Goal: Use online tool/utility: Utilize a website feature to perform a specific function

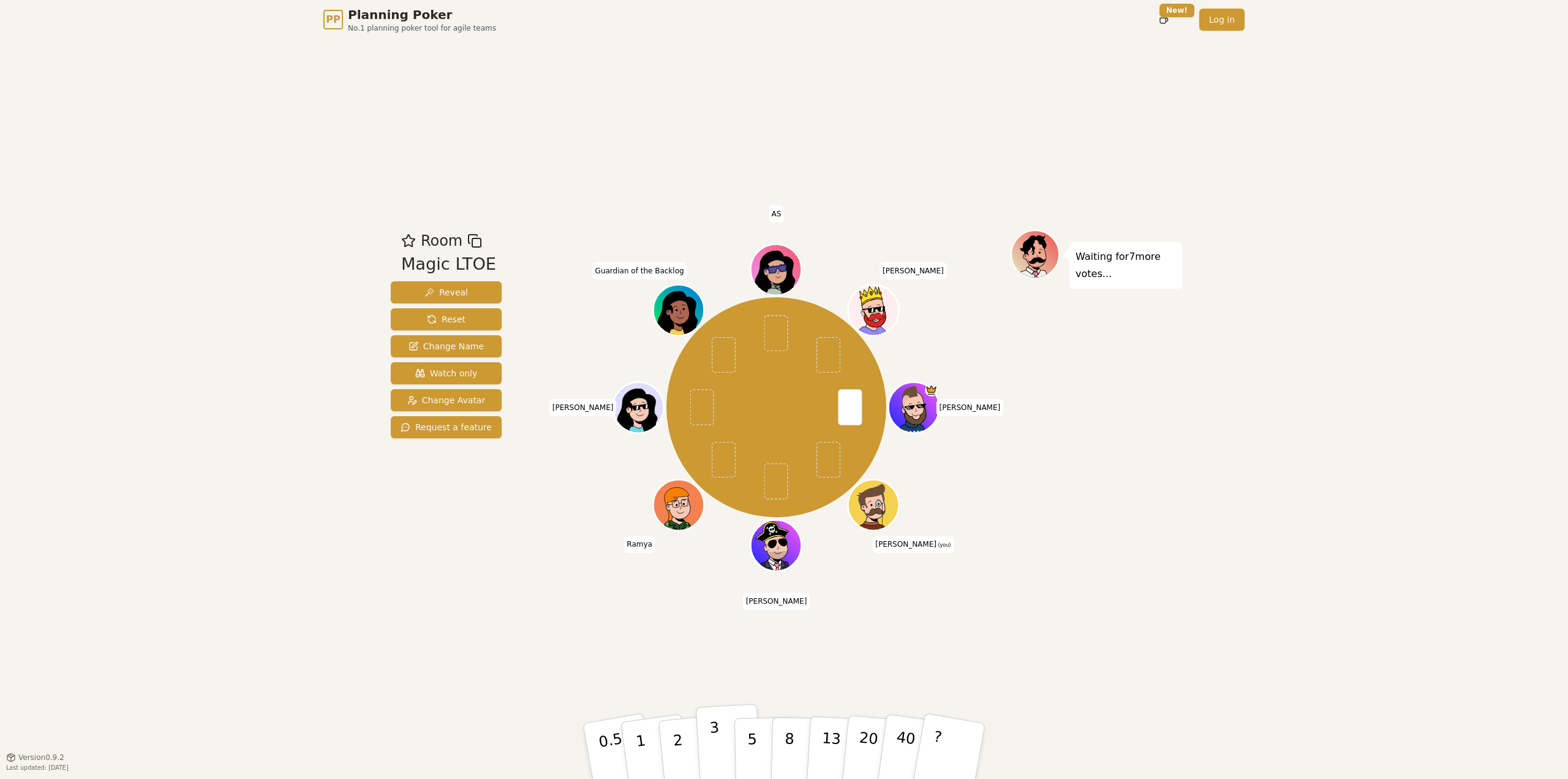
click at [718, 743] on button "3" at bounding box center [729, 751] width 67 height 95
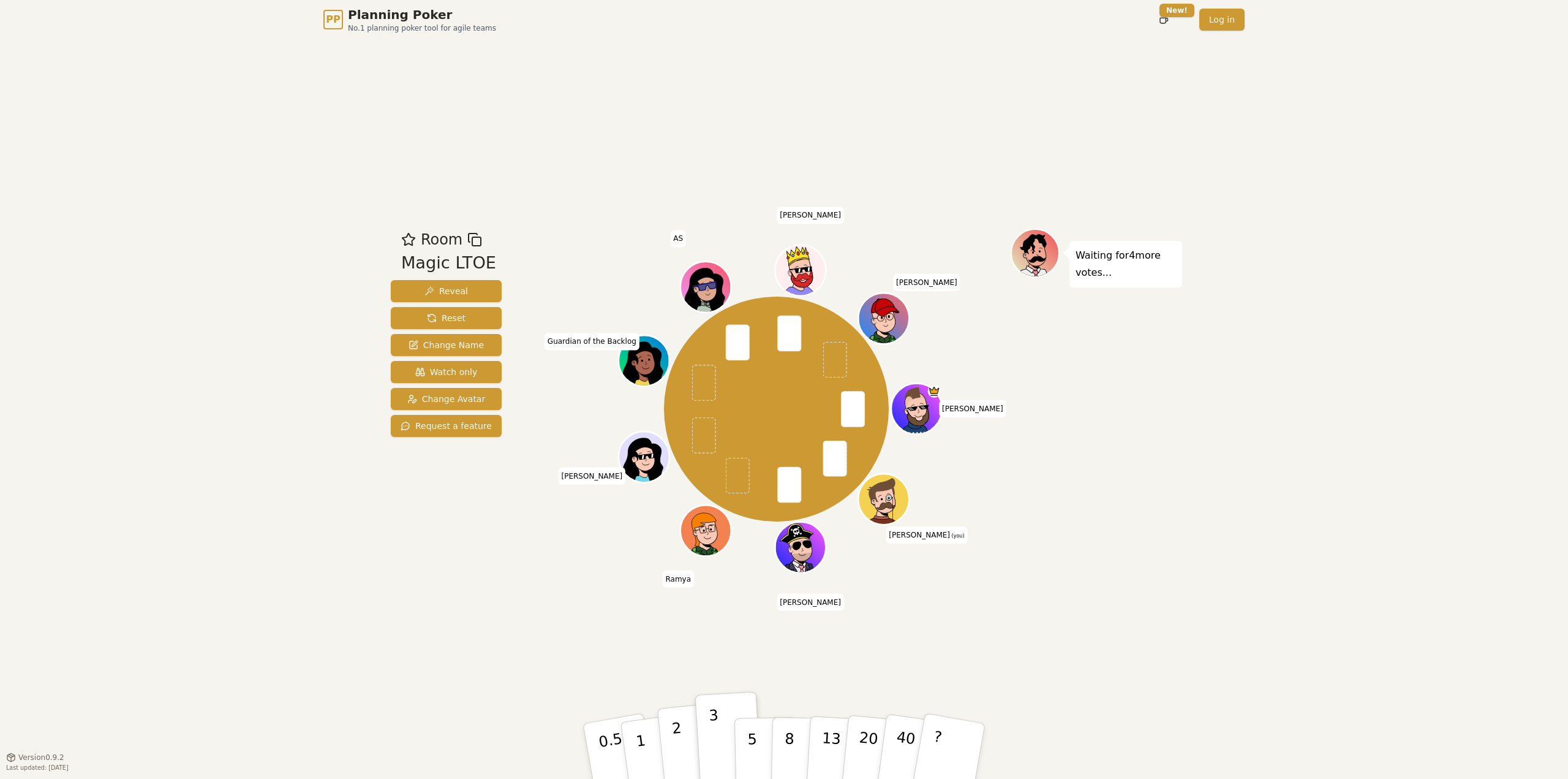
click at [678, 734] on p "2" at bounding box center [679, 752] width 16 height 67
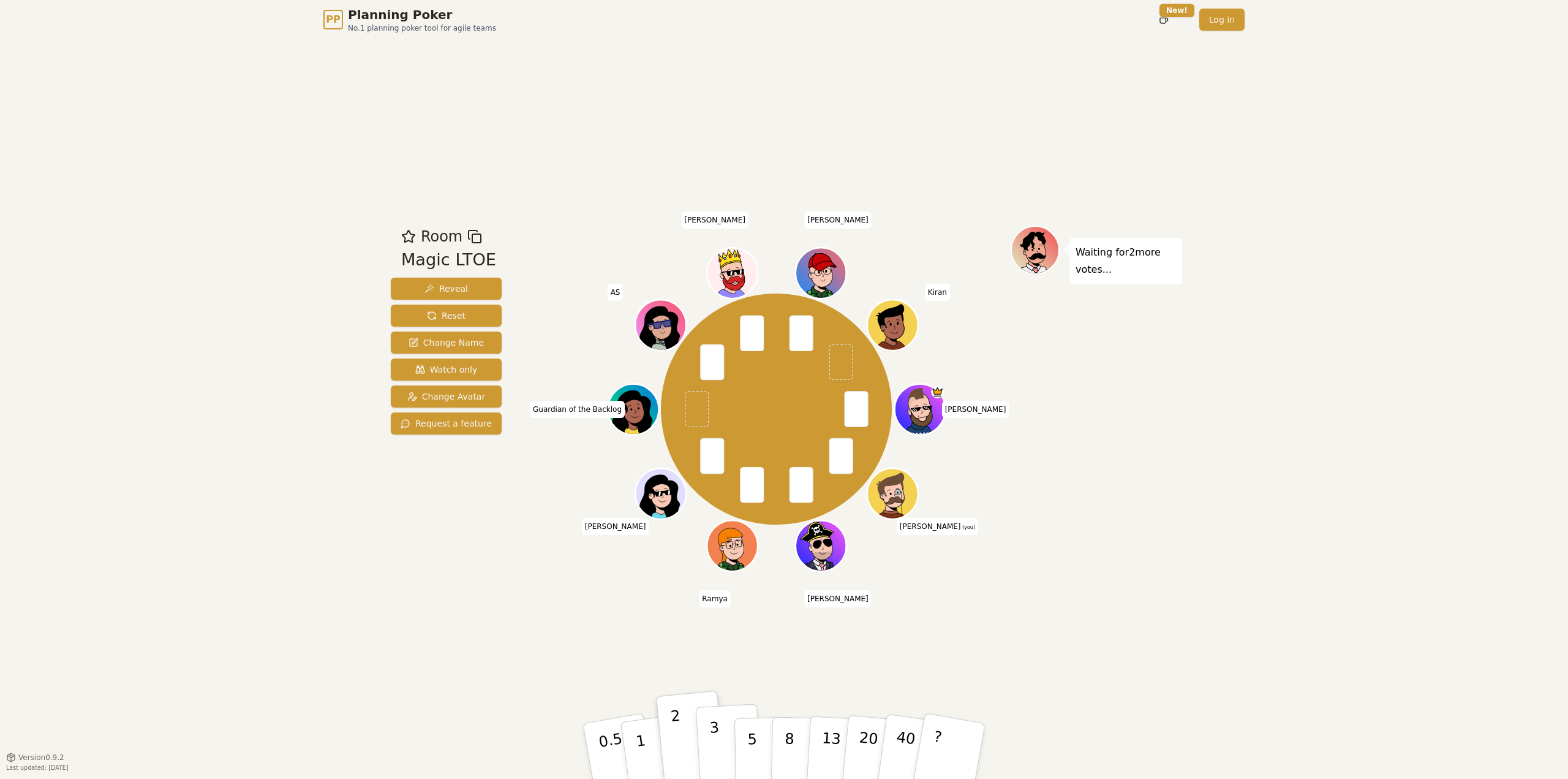
click at [714, 737] on p "3" at bounding box center [716, 751] width 14 height 67
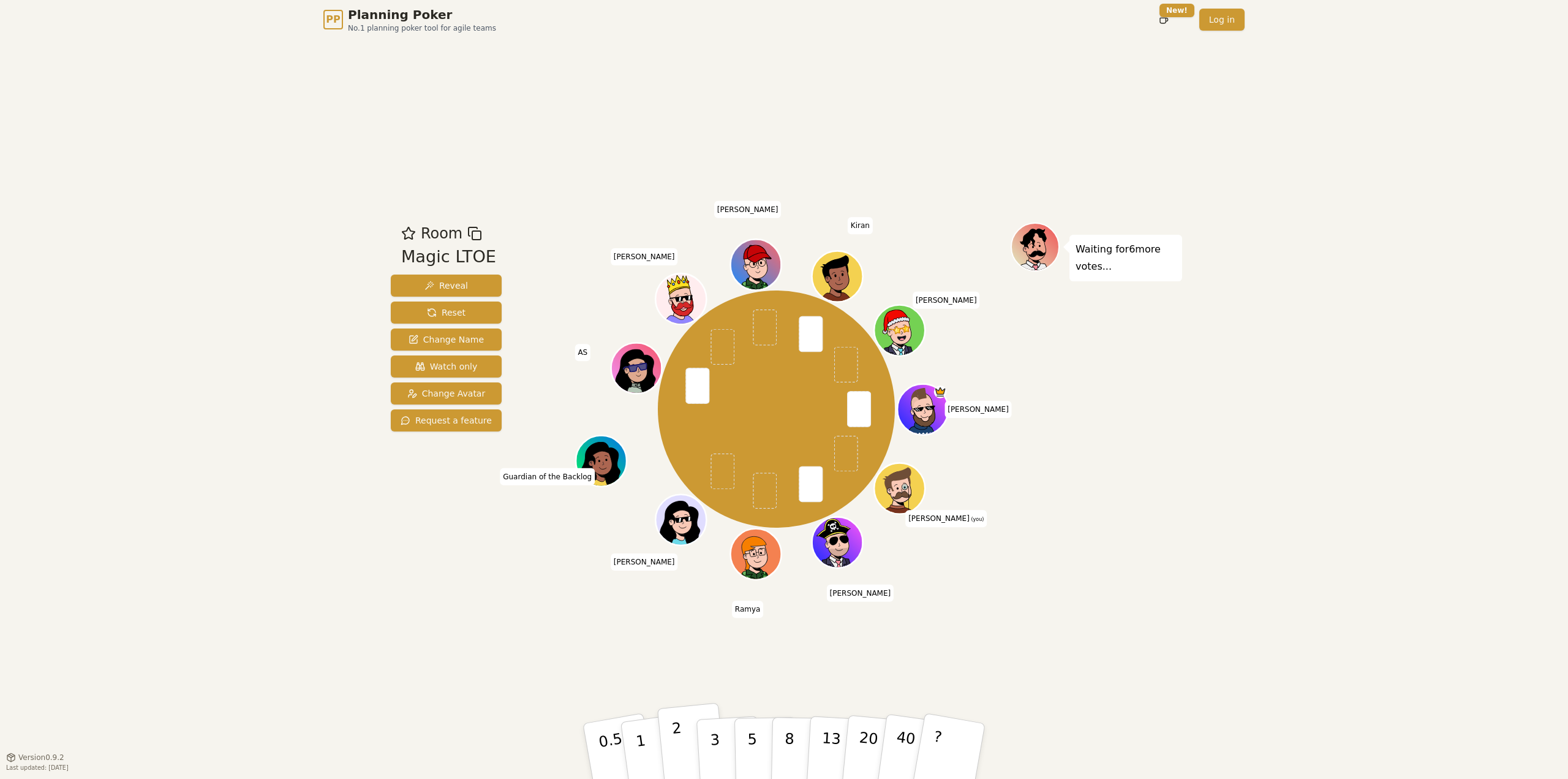
click at [676, 751] on p "2" at bounding box center [679, 752] width 16 height 67
click at [671, 745] on button "2" at bounding box center [692, 751] width 70 height 98
click at [701, 754] on button "3" at bounding box center [729, 751] width 67 height 95
click at [713, 740] on p "3" at bounding box center [716, 751] width 14 height 67
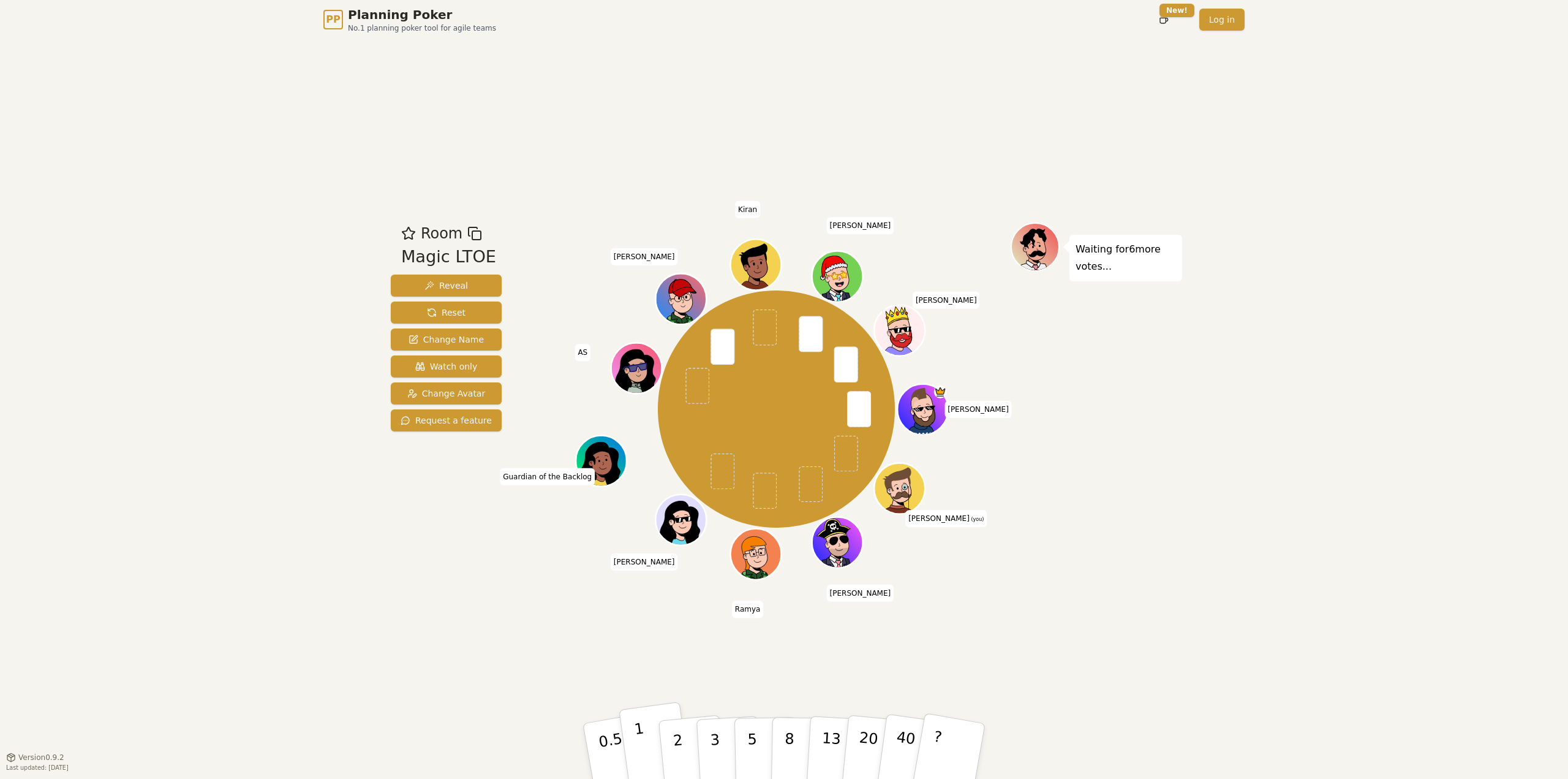
click at [631, 739] on button "1" at bounding box center [655, 751] width 73 height 99
click at [688, 758] on button "2" at bounding box center [692, 751] width 70 height 98
